Goal: Book appointment/travel/reservation

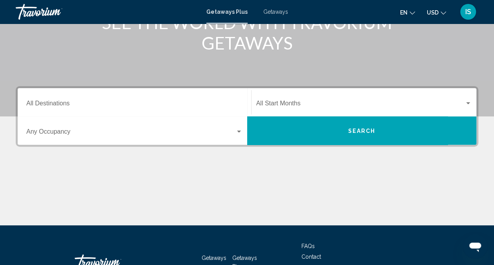
scroll to position [135, 0]
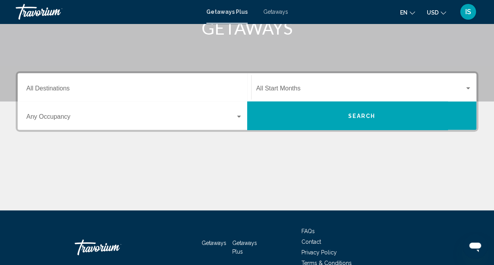
click at [136, 87] on input "Destination All Destinations" at bounding box center [134, 90] width 216 height 7
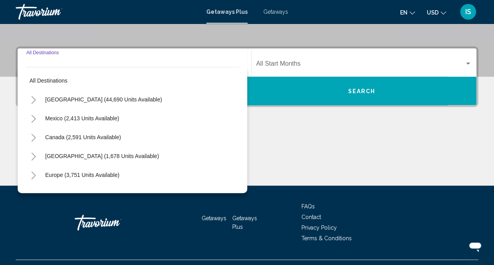
scroll to position [176, 0]
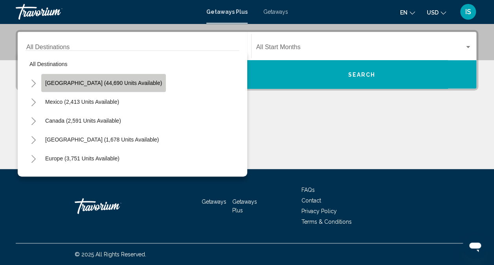
click at [111, 84] on span "[GEOGRAPHIC_DATA] (44,690 units available)" at bounding box center [103, 83] width 117 height 6
type input "**********"
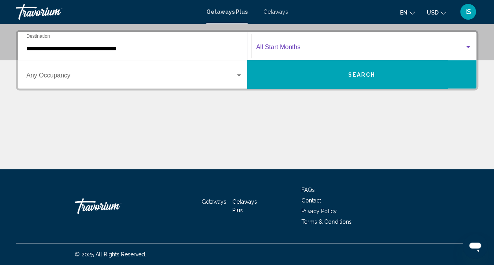
click at [265, 49] on span "Search widget" at bounding box center [360, 48] width 209 height 7
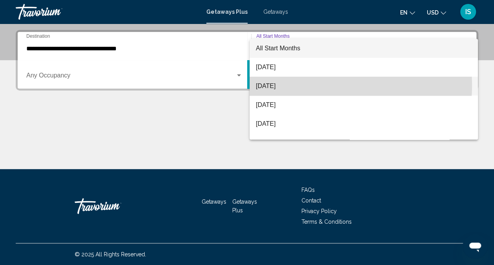
click at [281, 85] on span "[DATE]" at bounding box center [364, 86] width 216 height 19
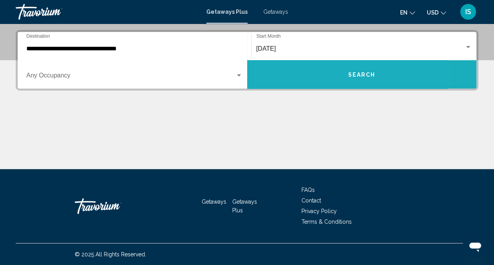
click at [314, 67] on button "Search" at bounding box center [362, 74] width 230 height 28
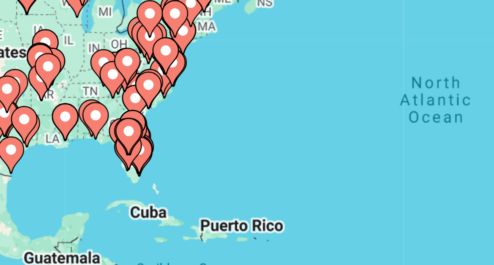
click at [132, 198] on icon "Main content" at bounding box center [131, 195] width 7 height 10
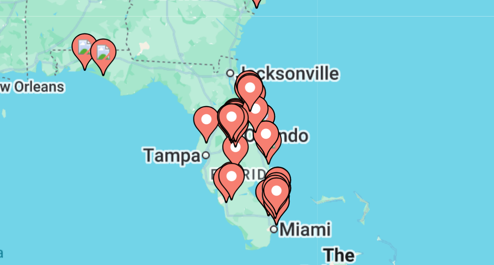
click at [261, 221] on gmp-advanced-marker "Main content" at bounding box center [261, 216] width 8 height 12
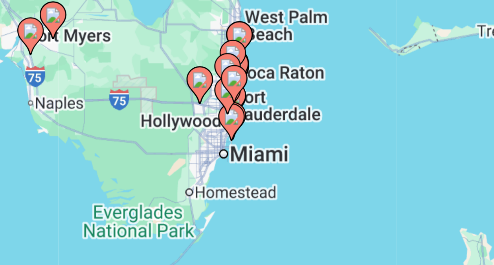
click at [246, 197] on div "To navigate, press the arrow keys. To activate drag with keyboard, press Alt + …" at bounding box center [247, 197] width 463 height 236
click at [245, 200] on div "To activate drag with keyboard, press Alt + Enter. Once in keyboard drag state,…" at bounding box center [247, 197] width 463 height 236
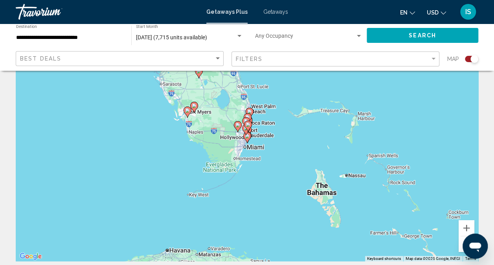
scroll to position [49, 0]
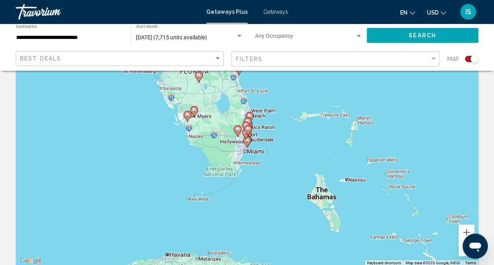
click at [251, 140] on icon "Main content" at bounding box center [248, 141] width 8 height 11
type input "**********"
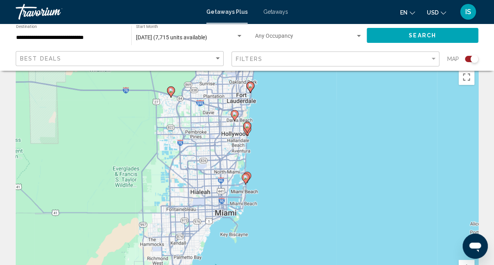
scroll to position [15, 0]
click at [245, 184] on div "To navigate, press the arrow keys. To activate drag with keyboard, press Alt + …" at bounding box center [247, 182] width 463 height 236
click at [251, 180] on gmp-advanced-marker "Main content" at bounding box center [248, 176] width 8 height 12
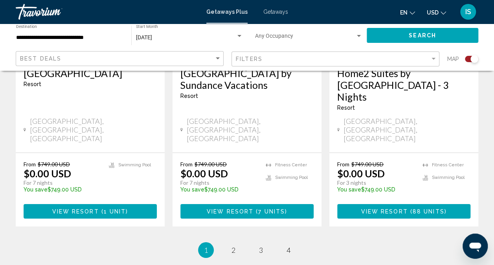
scroll to position [1332, 0]
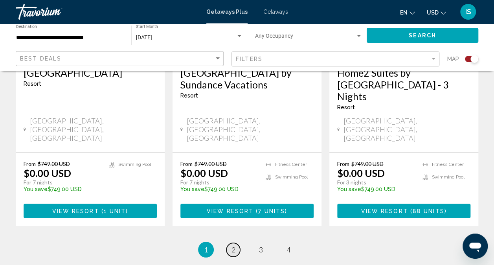
click at [234, 245] on span "2" at bounding box center [234, 249] width 4 height 9
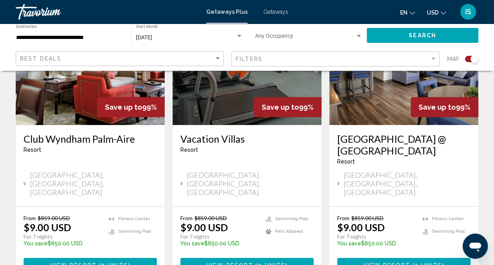
scroll to position [1304, 0]
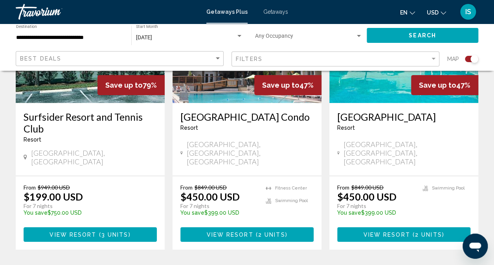
scroll to position [1248, 0]
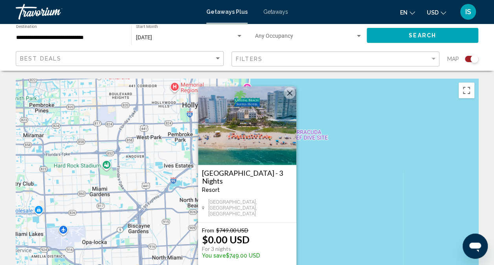
click at [274, 12] on span "Getaways" at bounding box center [276, 12] width 25 height 6
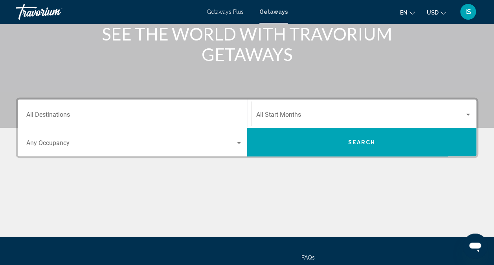
scroll to position [117, 0]
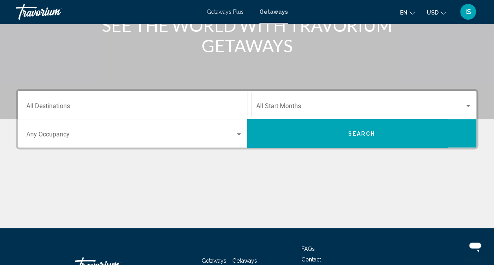
click at [125, 106] on input "Destination All Destinations" at bounding box center [134, 107] width 216 height 7
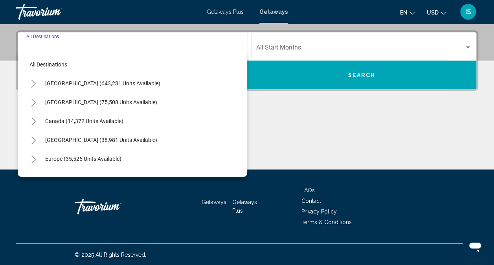
scroll to position [176, 0]
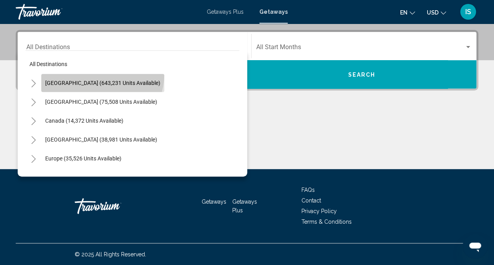
click at [101, 74] on button "[GEOGRAPHIC_DATA] (643,231 units available)" at bounding box center [102, 83] width 123 height 18
type input "**********"
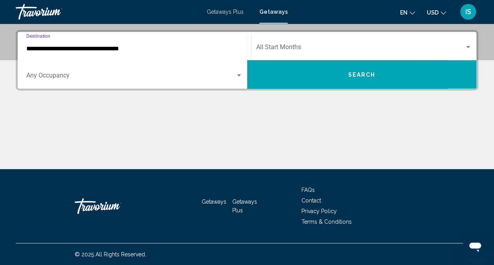
click at [97, 76] on span "Search widget" at bounding box center [130, 77] width 209 height 7
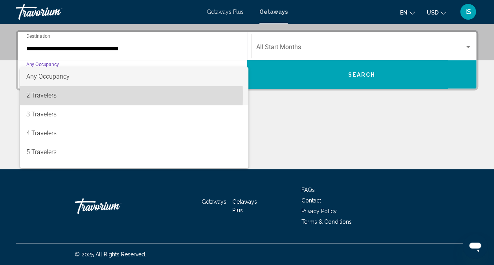
click at [64, 95] on span "2 Travelers" at bounding box center [134, 95] width 216 height 19
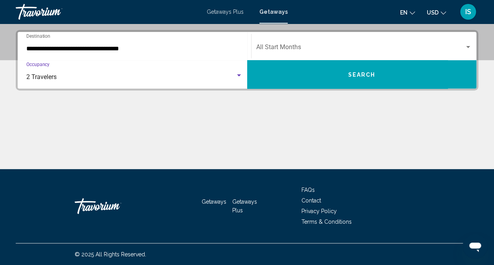
click at [296, 50] on span "Search widget" at bounding box center [360, 48] width 209 height 7
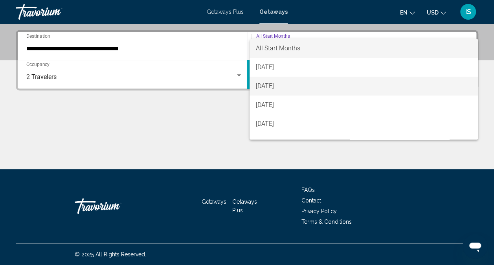
click at [280, 89] on span "[DATE]" at bounding box center [364, 86] width 216 height 19
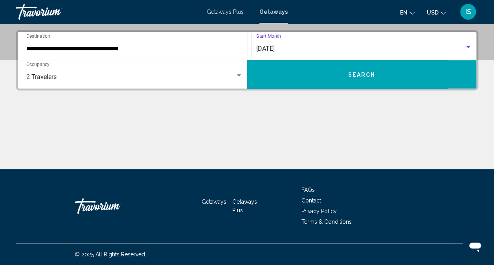
click at [307, 62] on button "Search" at bounding box center [362, 74] width 230 height 28
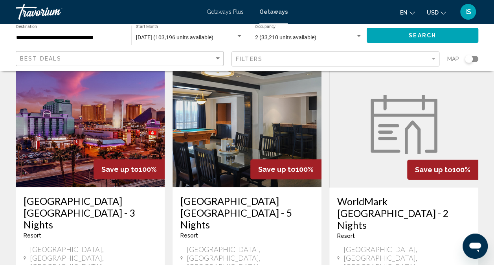
scroll to position [41, 0]
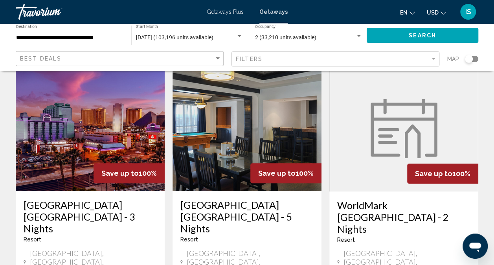
click at [471, 59] on div "Search widget" at bounding box center [469, 59] width 8 height 8
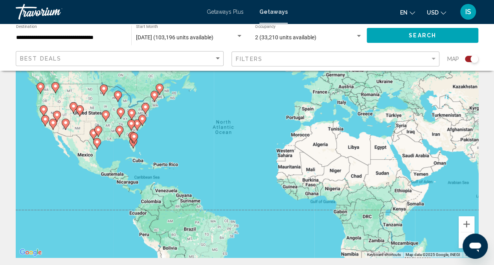
scroll to position [55, 0]
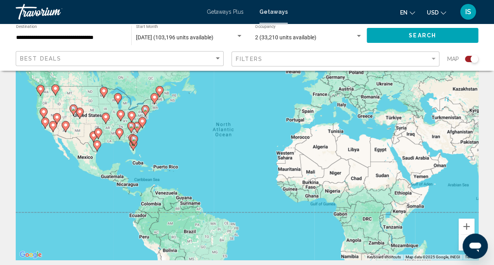
click at [133, 142] on icon "Main content" at bounding box center [133, 140] width 7 height 10
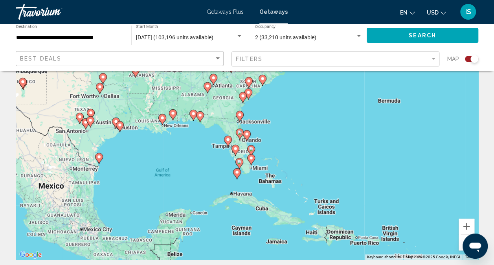
click at [257, 154] on div "To navigate, press the arrow keys. To activate drag with keyboard, press Alt + …" at bounding box center [247, 142] width 463 height 236
click at [256, 164] on div "To navigate, press the arrow keys. To activate drag with keyboard, press Alt + …" at bounding box center [247, 142] width 463 height 236
click at [258, 163] on div "To navigate, press the arrow keys. To activate drag with keyboard, press Alt + …" at bounding box center [247, 142] width 463 height 236
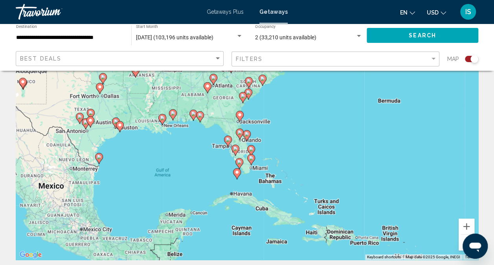
click at [258, 163] on div "To navigate, press the arrow keys. To activate drag with keyboard, press Alt + …" at bounding box center [247, 142] width 463 height 236
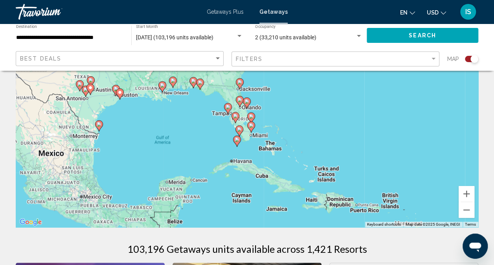
scroll to position [80, 0]
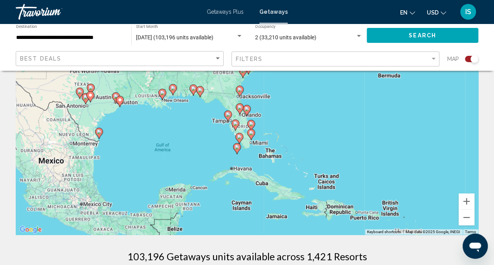
click at [258, 136] on div "To navigate, press the arrow keys. To activate drag with keyboard, press Alt + …" at bounding box center [247, 117] width 463 height 236
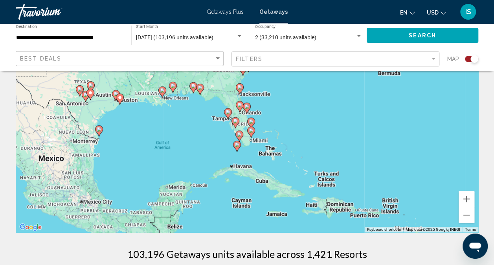
scroll to position [82, 0]
click at [257, 130] on div "To navigate, press the arrow keys. To activate drag with keyboard, press Alt + …" at bounding box center [247, 115] width 463 height 236
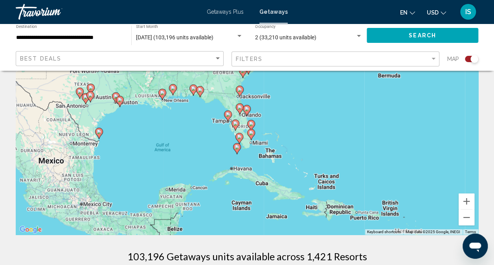
scroll to position [77, 0]
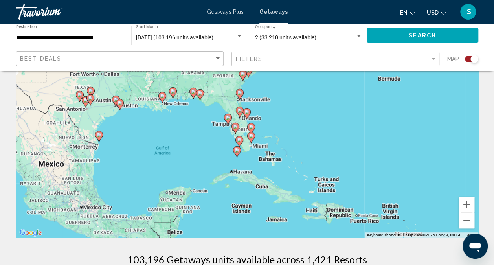
click at [258, 141] on div "To navigate, press the arrow keys. To activate drag with keyboard, press Alt + …" at bounding box center [247, 120] width 463 height 236
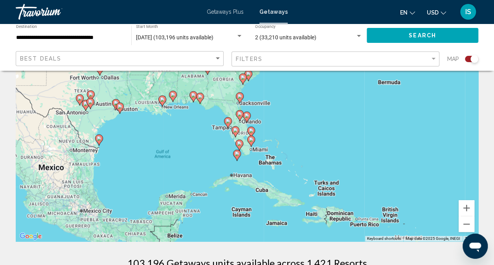
scroll to position [79, 0]
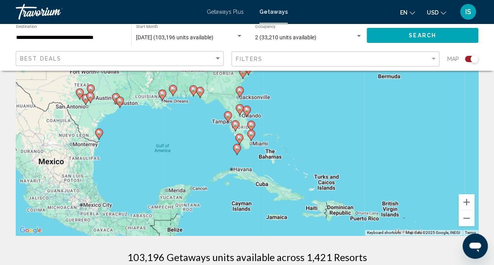
click at [256, 137] on div "To navigate, press the arrow keys. To activate drag with keyboard, press Alt + …" at bounding box center [247, 118] width 463 height 236
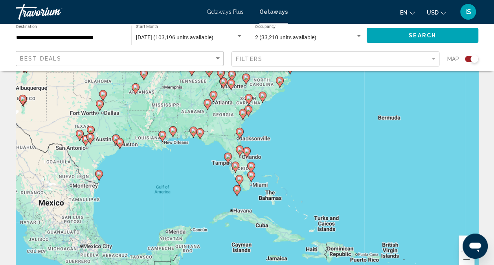
scroll to position [0, 0]
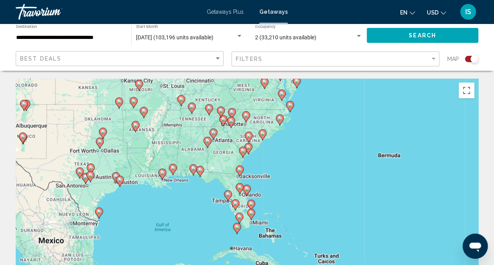
click at [259, 222] on div "To navigate, press the arrow keys. To activate drag with keyboard, press Alt + …" at bounding box center [247, 197] width 463 height 236
click at [256, 211] on div "To navigate, press the arrow keys. To activate drag with keyboard, press Alt + …" at bounding box center [247, 197] width 463 height 236
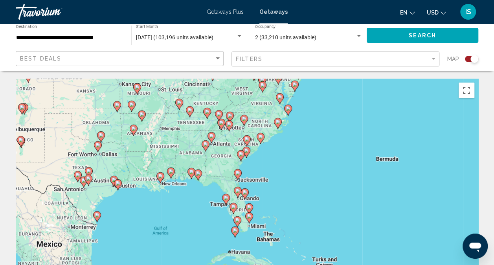
click at [258, 209] on div "To navigate, press the arrow keys. To activate drag with keyboard, press Alt + …" at bounding box center [247, 197] width 463 height 236
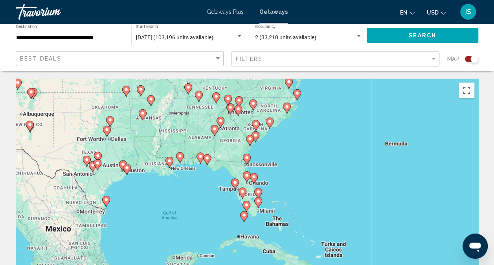
click at [263, 204] on div "To navigate, press the arrow keys. To activate drag with keyboard, press Alt + …" at bounding box center [247, 197] width 463 height 236
click at [225, 201] on div "To navigate, press the arrow keys. To activate drag with keyboard, press Alt + …" at bounding box center [247, 197] width 463 height 236
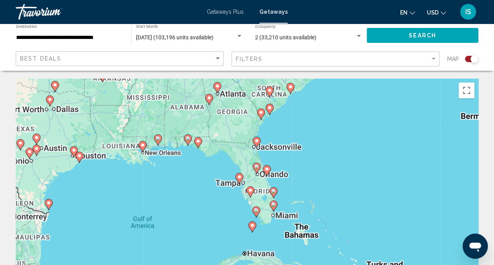
click at [225, 201] on div "To navigate, press the arrow keys. To activate drag with keyboard, press Alt + …" at bounding box center [247, 197] width 463 height 236
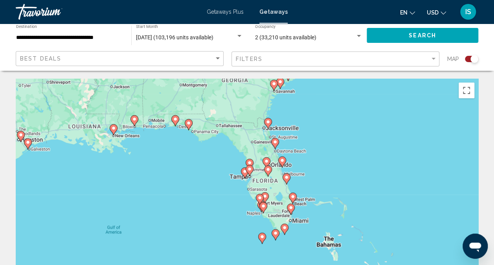
click at [303, 207] on div "To navigate, press the arrow keys. To activate drag with keyboard, press Alt + …" at bounding box center [247, 197] width 463 height 236
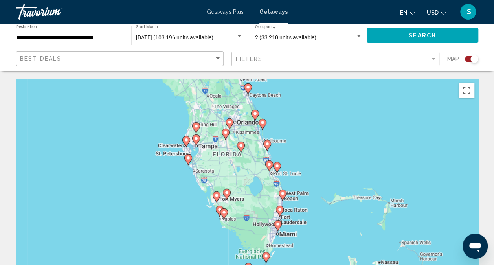
click at [303, 207] on div "To navigate, press the arrow keys. To activate drag with keyboard, press Alt + …" at bounding box center [247, 197] width 463 height 236
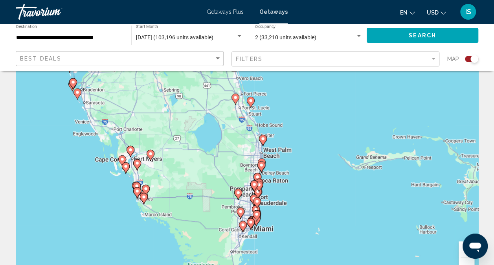
scroll to position [42, 0]
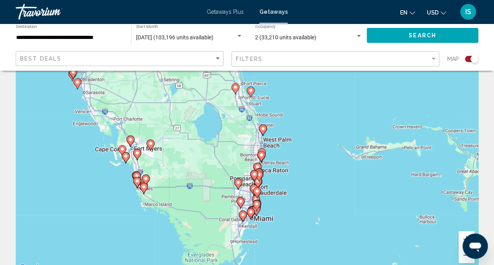
click at [268, 211] on div "To navigate, press the arrow keys. To activate drag with keyboard, press Alt + …" at bounding box center [247, 155] width 463 height 236
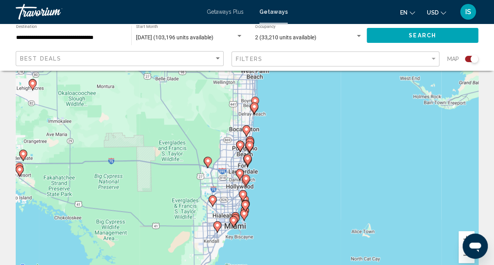
click at [268, 211] on div "To navigate, press the arrow keys. To activate drag with keyboard, press Alt + …" at bounding box center [247, 155] width 463 height 236
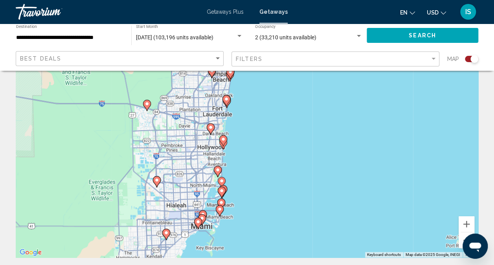
scroll to position [53, 0]
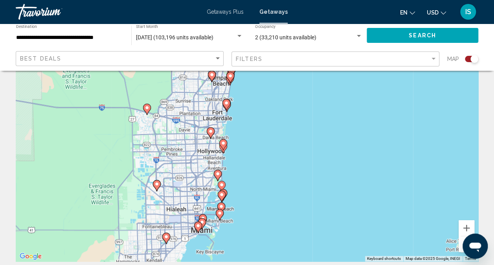
click at [271, 202] on div "To navigate, press the arrow keys. To activate drag with keyboard, press Alt + …" at bounding box center [247, 144] width 463 height 236
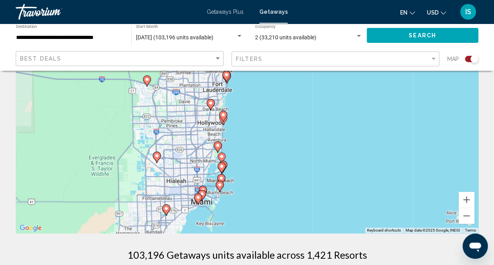
scroll to position [87, 0]
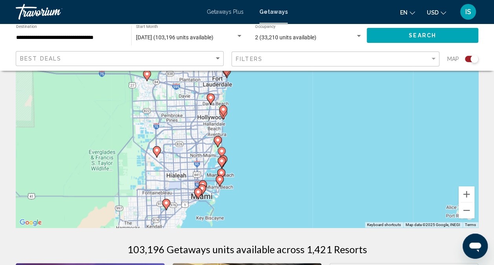
click at [234, 186] on div "To navigate, press the arrow keys. To activate drag with keyboard, press Alt + …" at bounding box center [247, 110] width 463 height 236
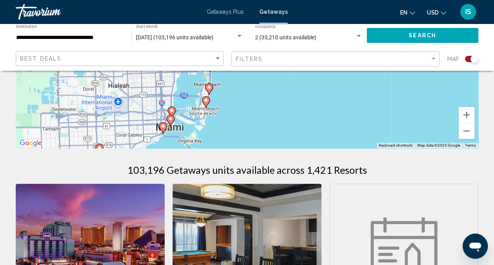
scroll to position [169, 0]
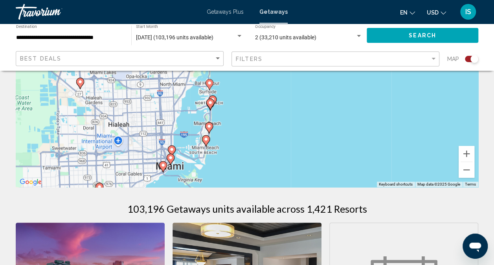
scroll to position [128, 0]
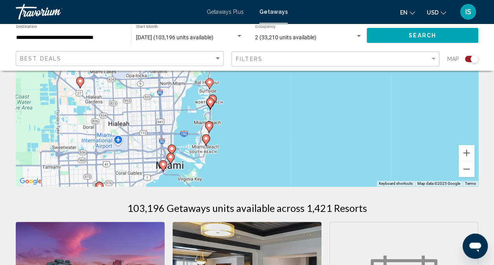
click at [225, 106] on div "To navigate, press the arrow keys. To activate drag with keyboard, press Alt + …" at bounding box center [247, 68] width 463 height 236
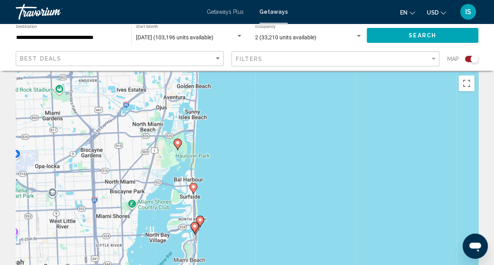
scroll to position [7, 0]
